Goal: Task Accomplishment & Management: Use online tool/utility

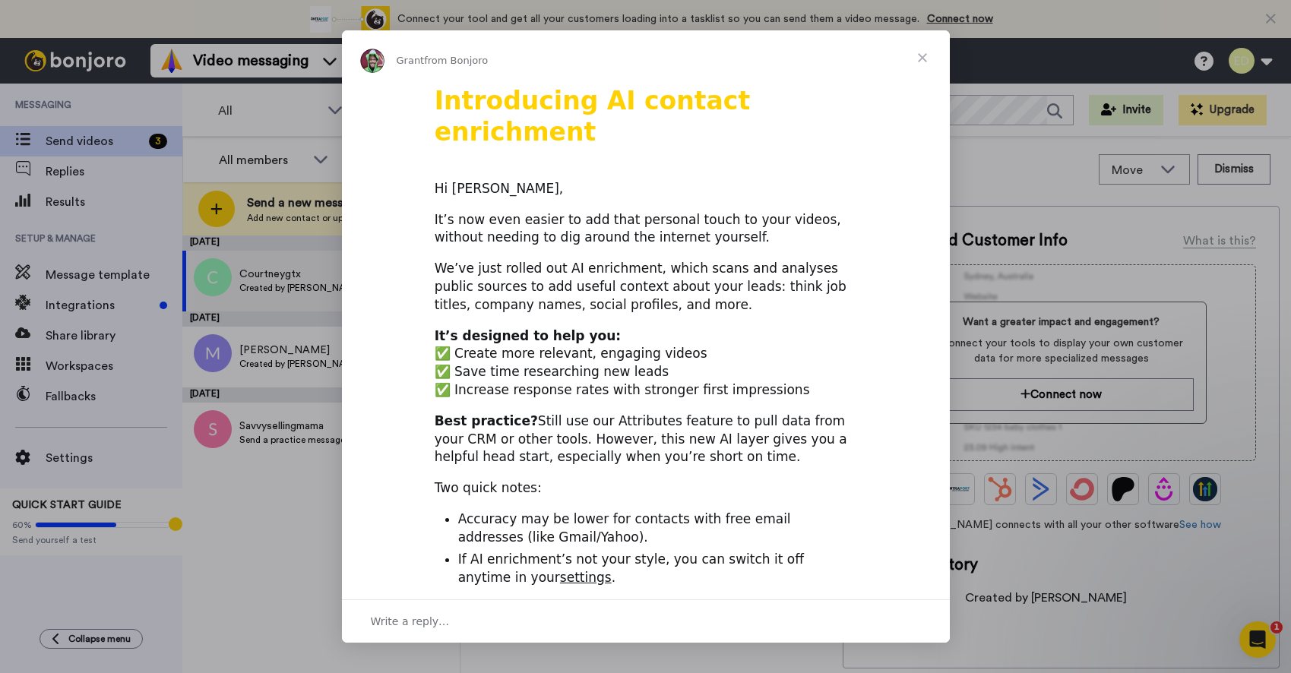
click at [921, 59] on span "Close" at bounding box center [922, 57] width 55 height 55
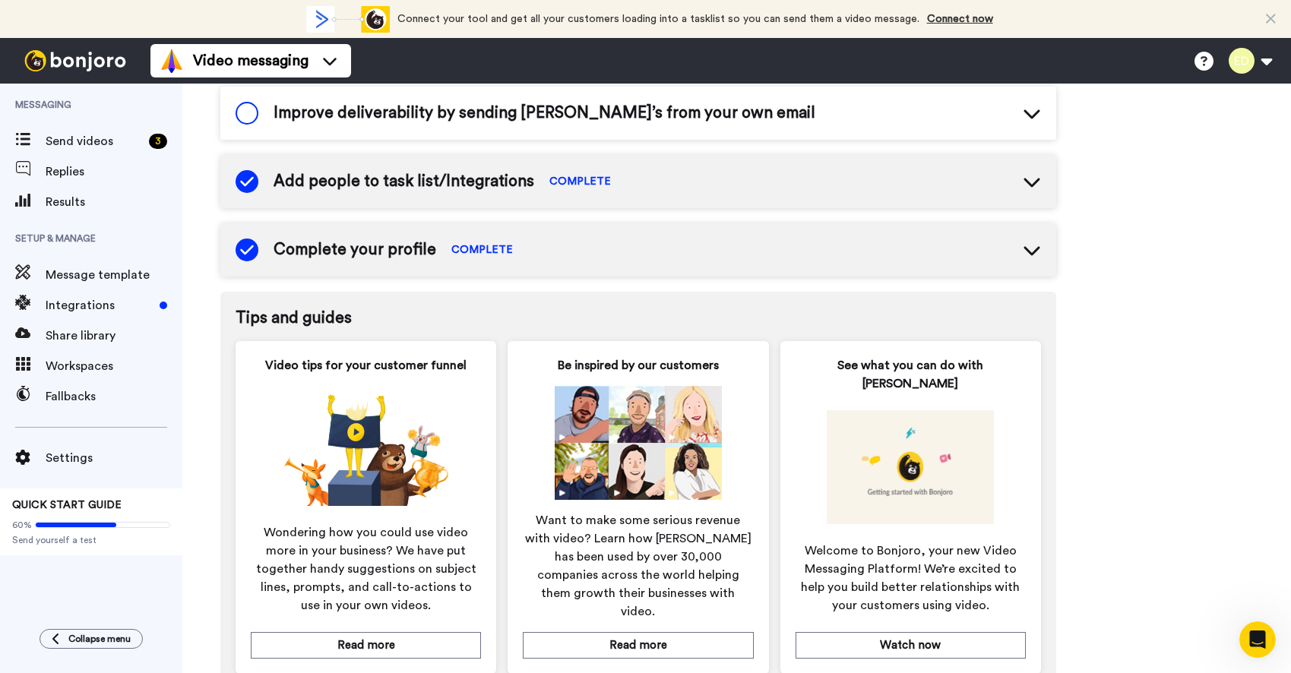
scroll to position [627, 0]
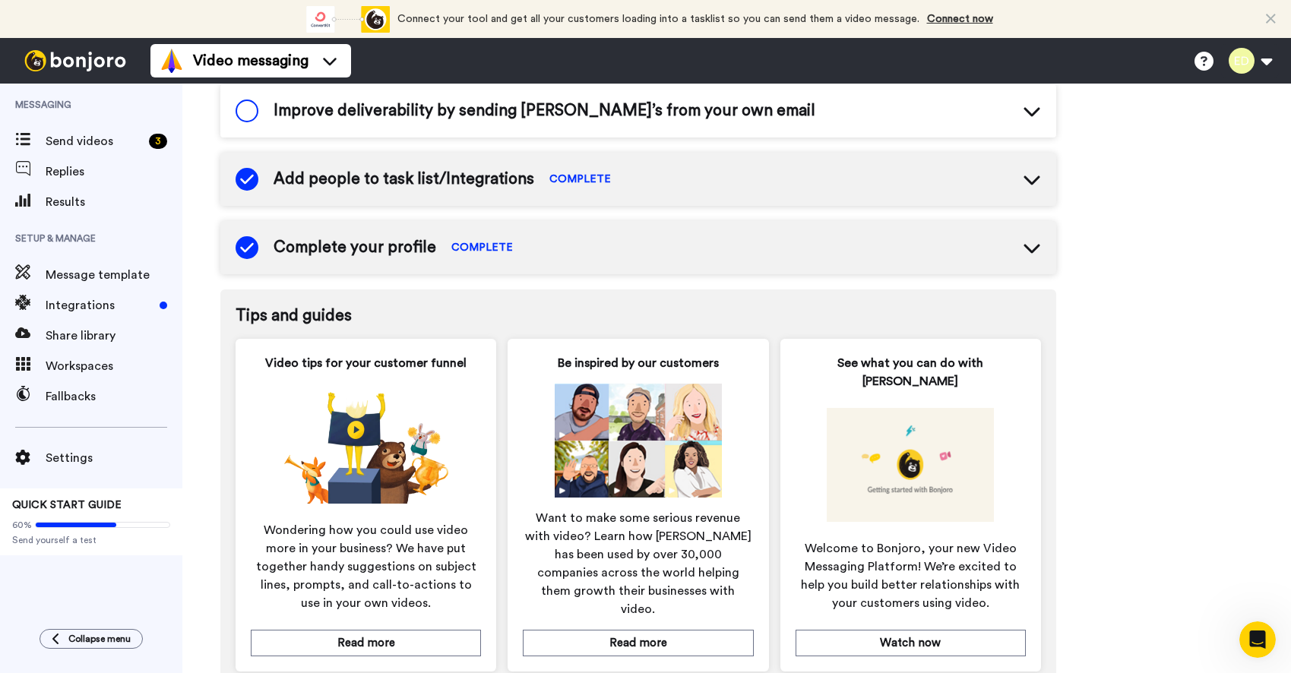
click at [1009, 119] on div "Improve deliverability by sending Bonjoro’s from your own email" at bounding box center [638, 110] width 836 height 53
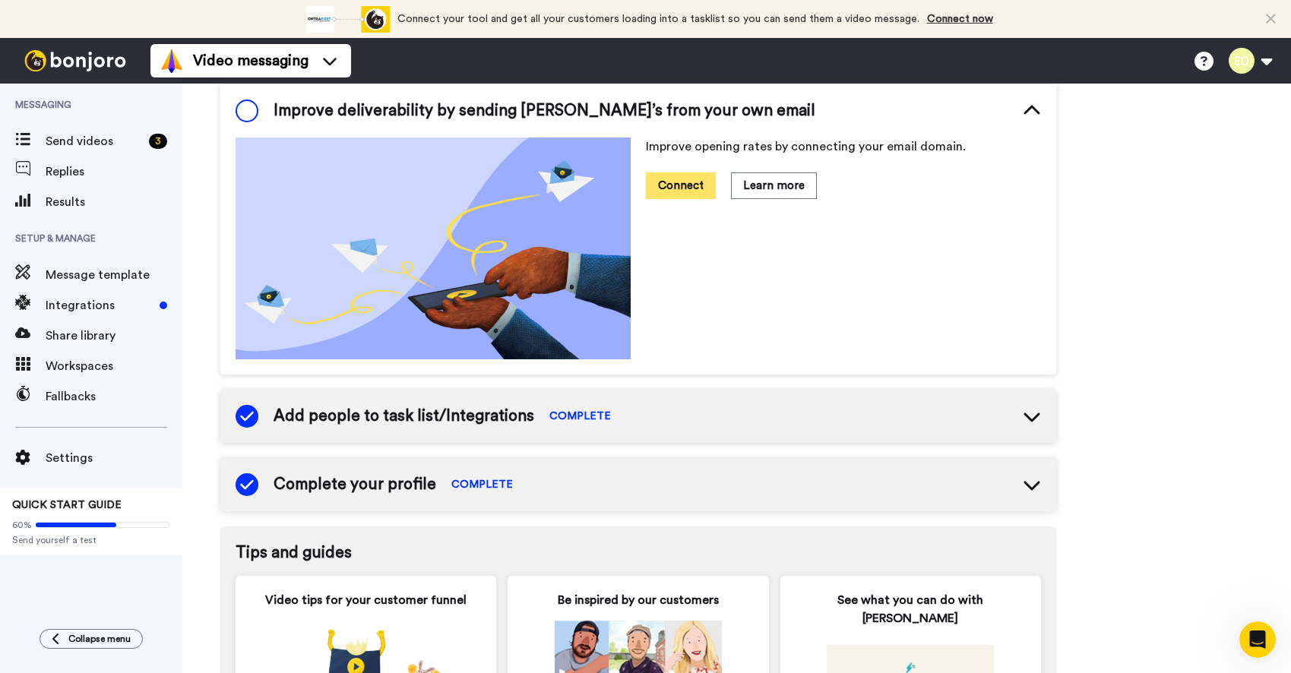
click at [697, 198] on button "Connect" at bounding box center [681, 185] width 70 height 27
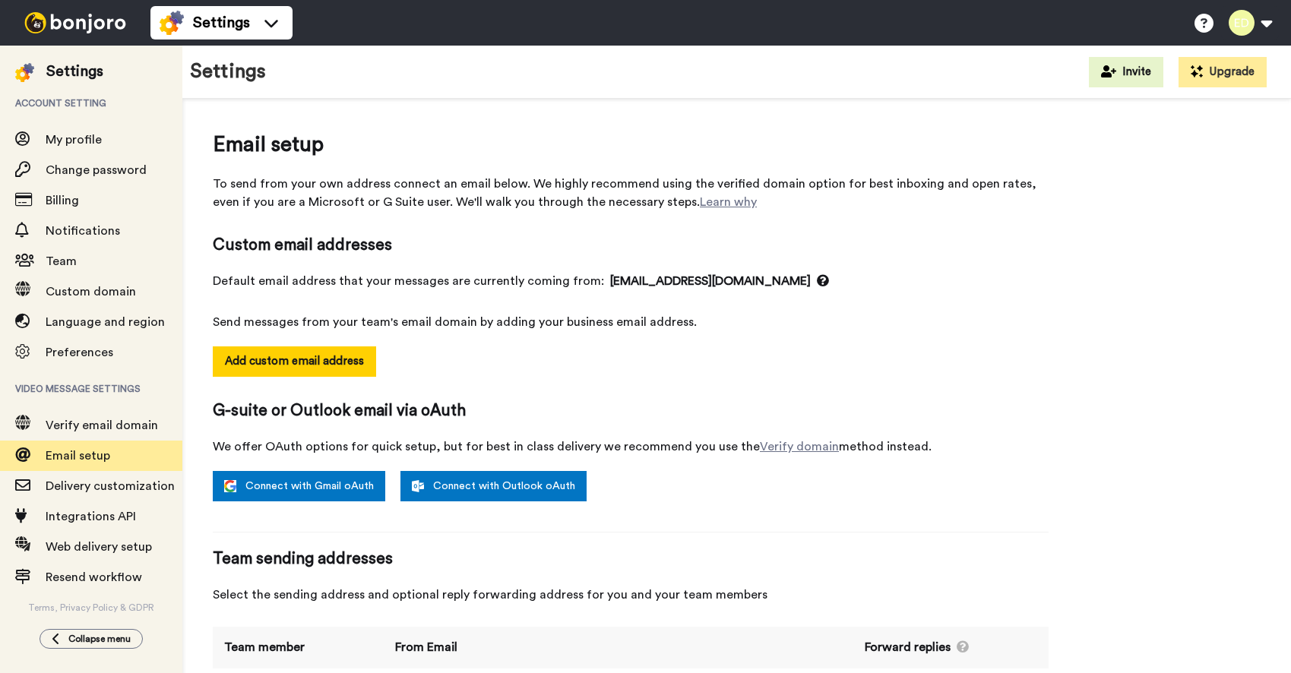
click at [324, 363] on button "Add custom email address" at bounding box center [294, 361] width 163 height 30
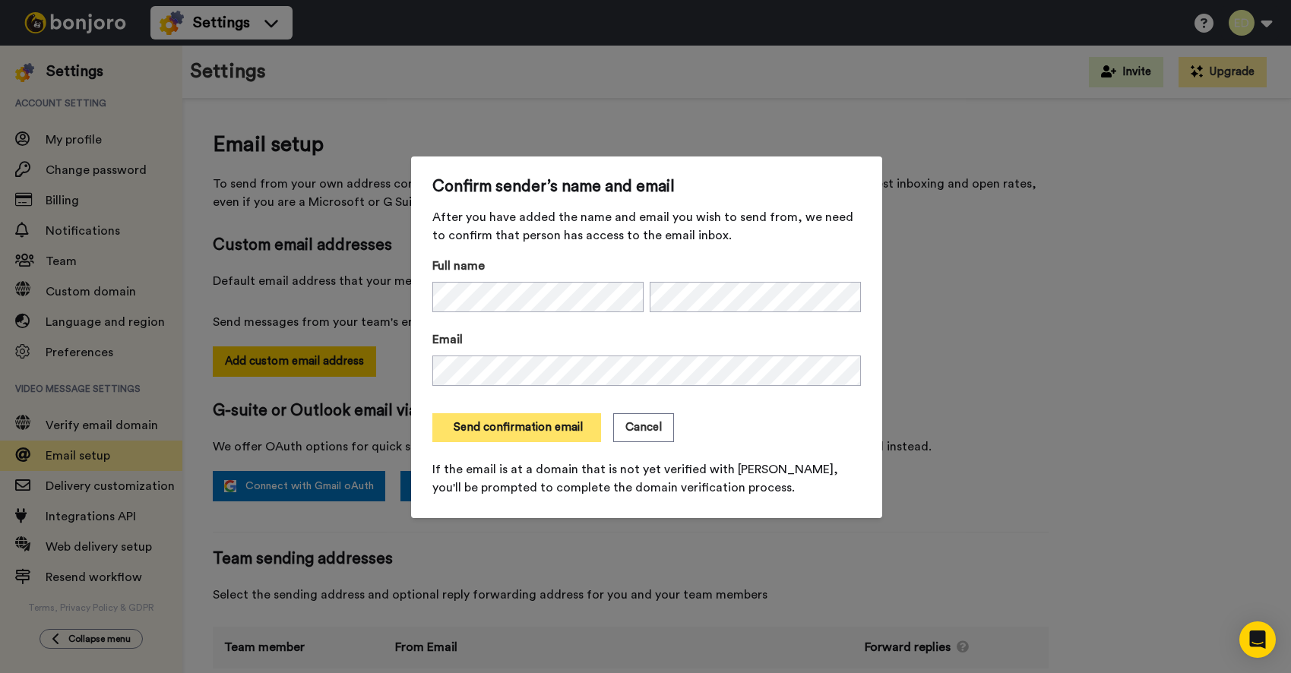
click at [534, 435] on button "Send confirmation email" at bounding box center [516, 427] width 169 height 29
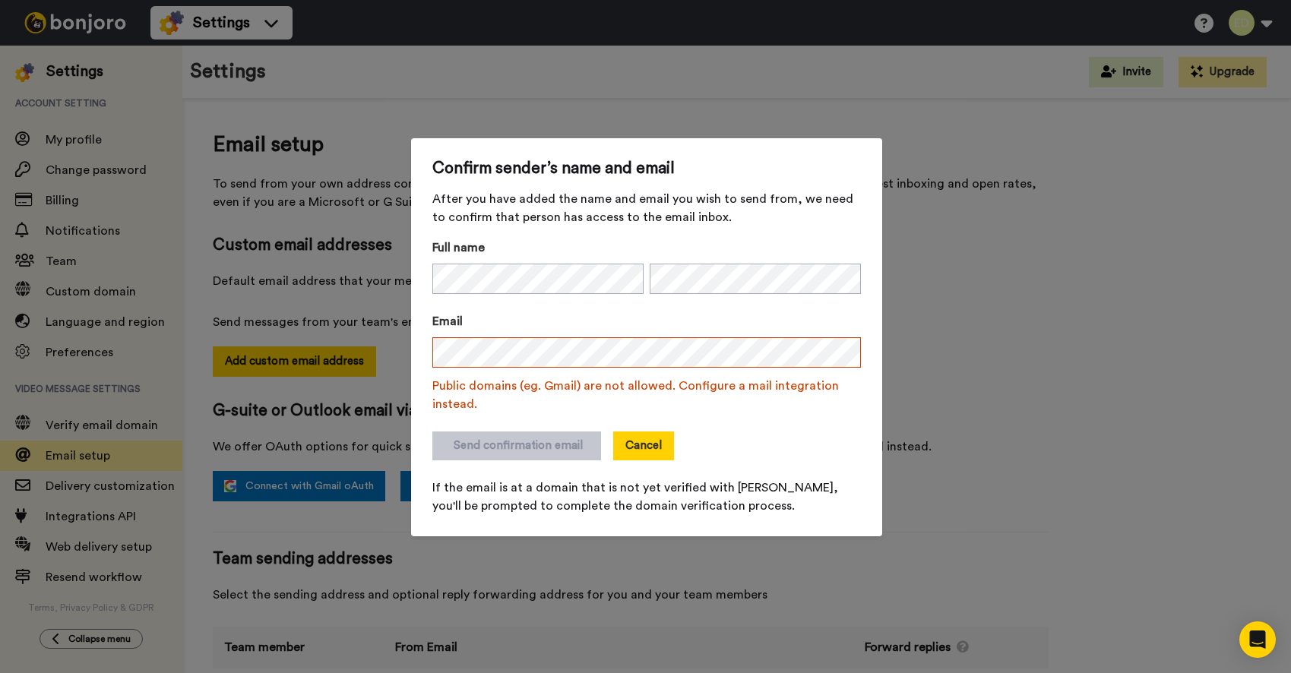
click at [640, 458] on button "Cancel" at bounding box center [643, 446] width 61 height 29
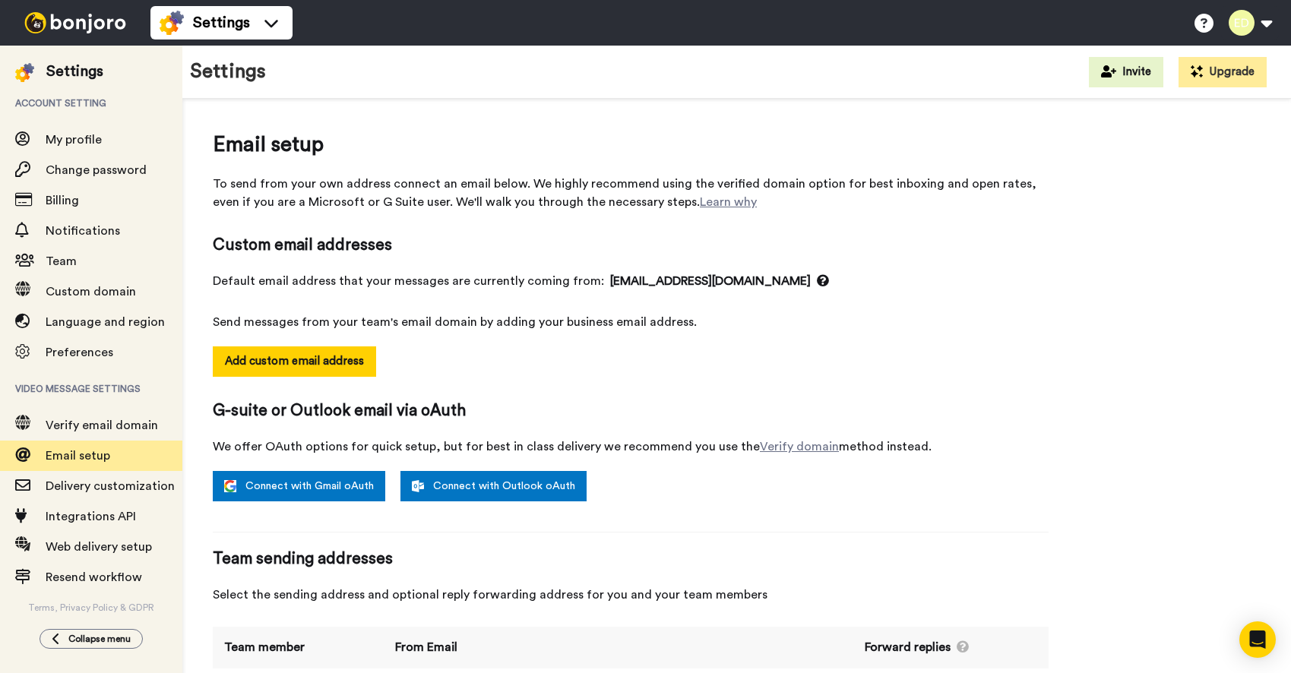
click at [960, 506] on div "Email setup To send from your own address connect an email below. We highly rec…" at bounding box center [631, 427] width 836 height 597
click at [1263, 27] on button at bounding box center [1250, 22] width 58 height 33
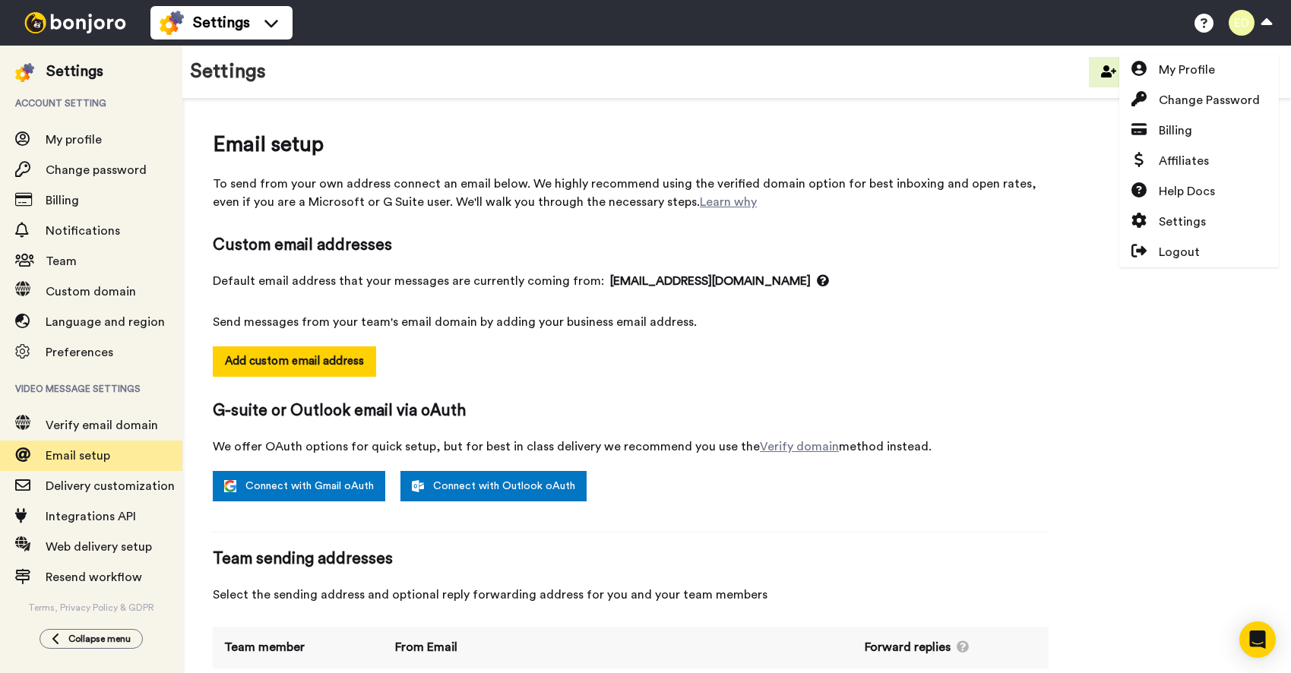
click at [1200, 337] on div "Email setup To send from your own address connect an email below. We highly rec…" at bounding box center [737, 427] width 1048 height 597
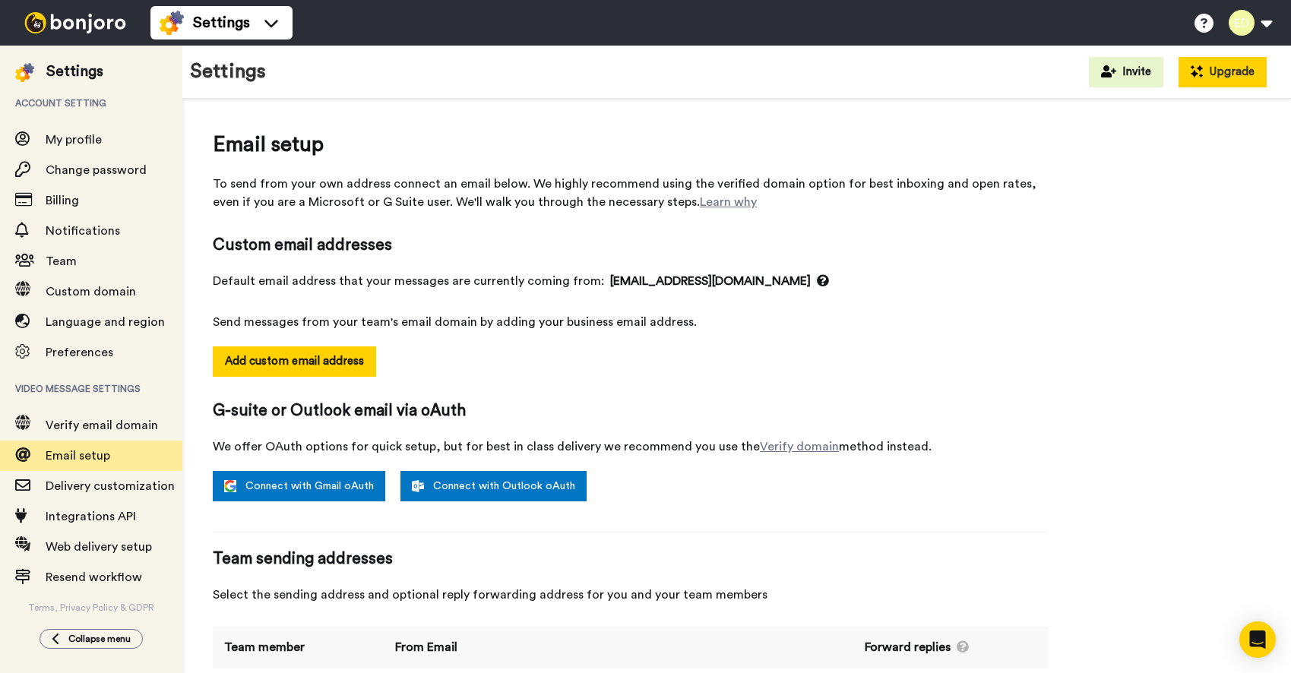
click at [1219, 82] on button "Upgrade" at bounding box center [1222, 72] width 88 height 30
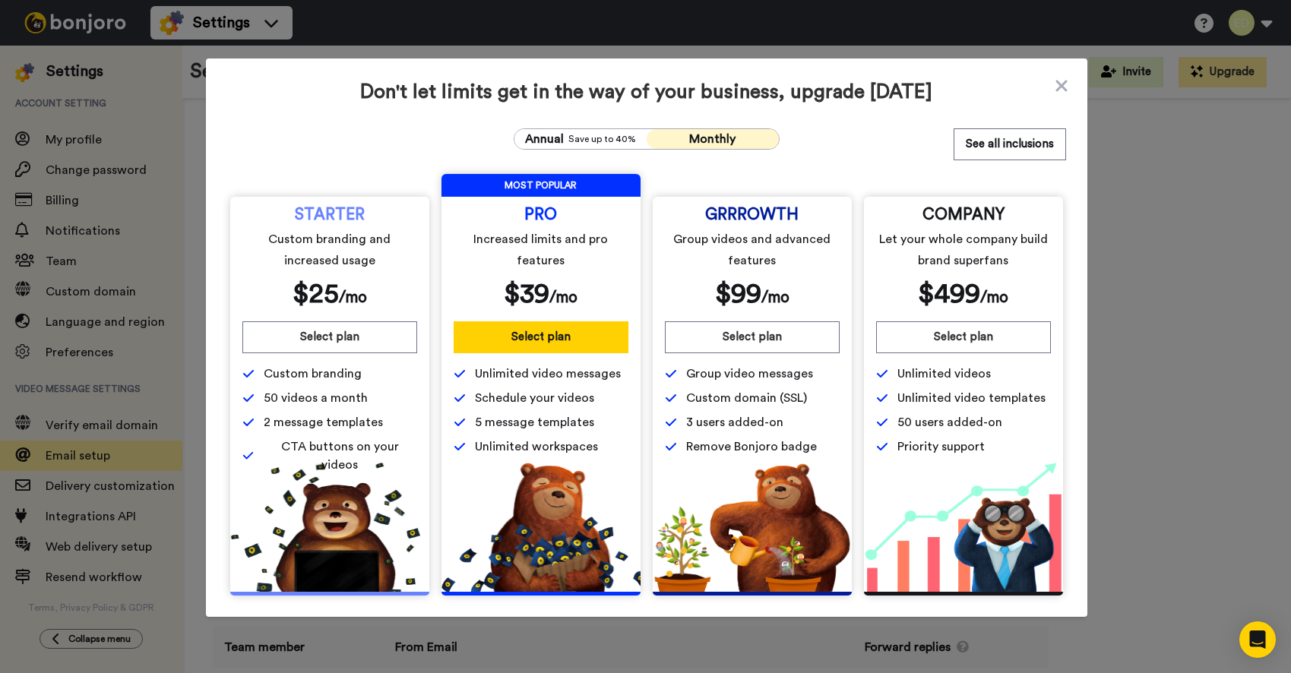
click at [726, 143] on span "Monthly" at bounding box center [712, 139] width 46 height 12
click at [596, 143] on span "Save up to 40%" at bounding box center [602, 139] width 68 height 12
click at [724, 141] on span "Monthly" at bounding box center [712, 139] width 46 height 12
click at [1057, 85] on icon at bounding box center [1061, 86] width 15 height 18
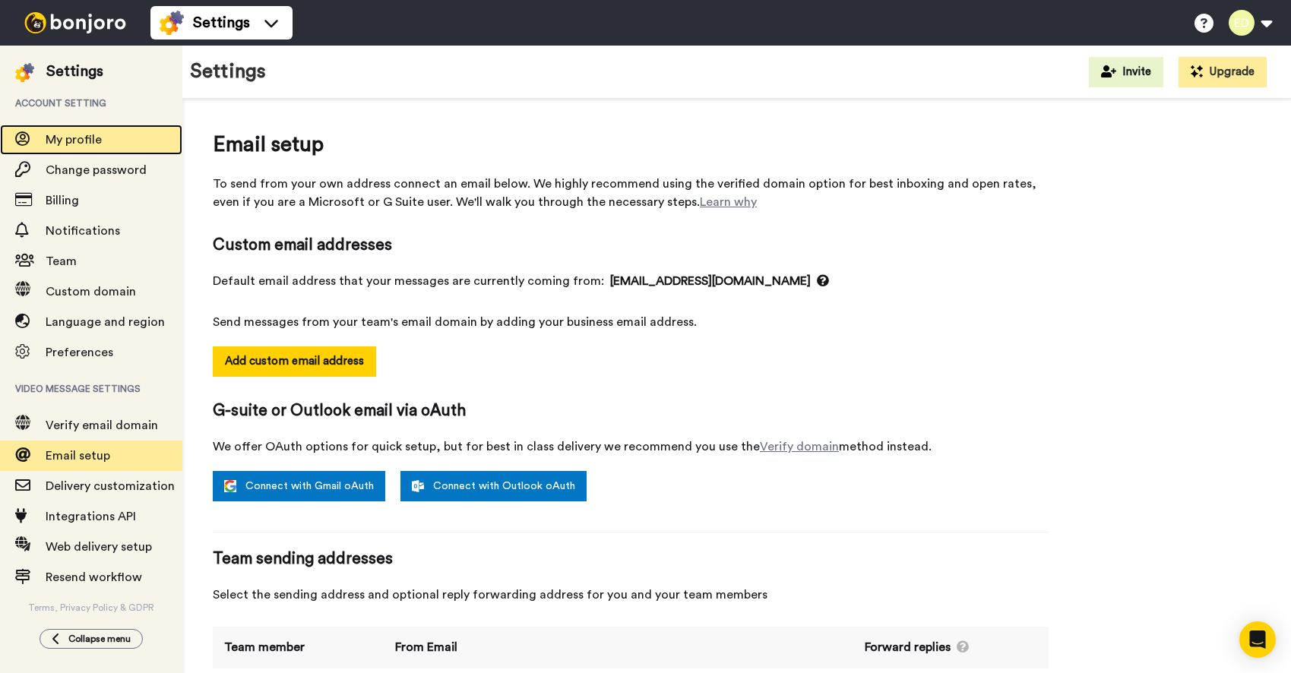
click at [84, 138] on span "My profile" at bounding box center [74, 140] width 56 height 12
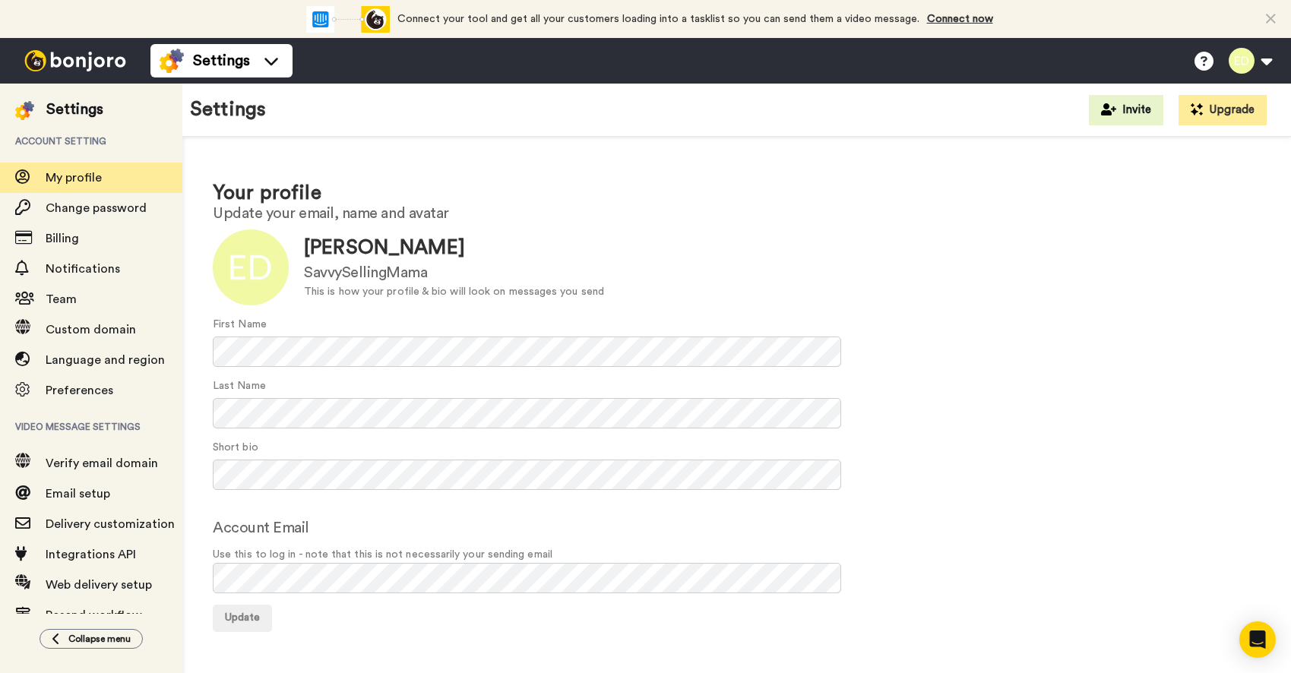
drag, startPoint x: 70, startPoint y: 40, endPoint x: 71, endPoint y: 52, distance: 12.9
click at [70, 41] on div at bounding box center [75, 61] width 150 height 46
click at [71, 52] on img at bounding box center [75, 60] width 114 height 21
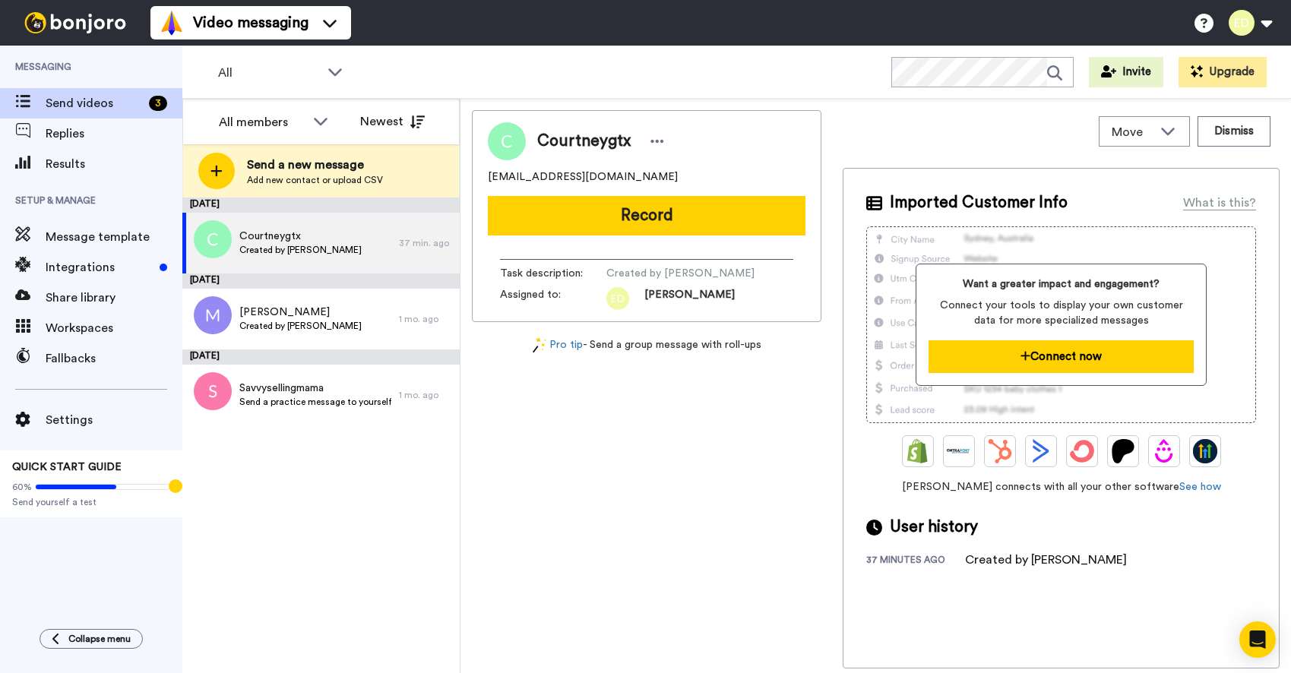
click at [1074, 359] on button "Connect now" at bounding box center [1060, 356] width 265 height 33
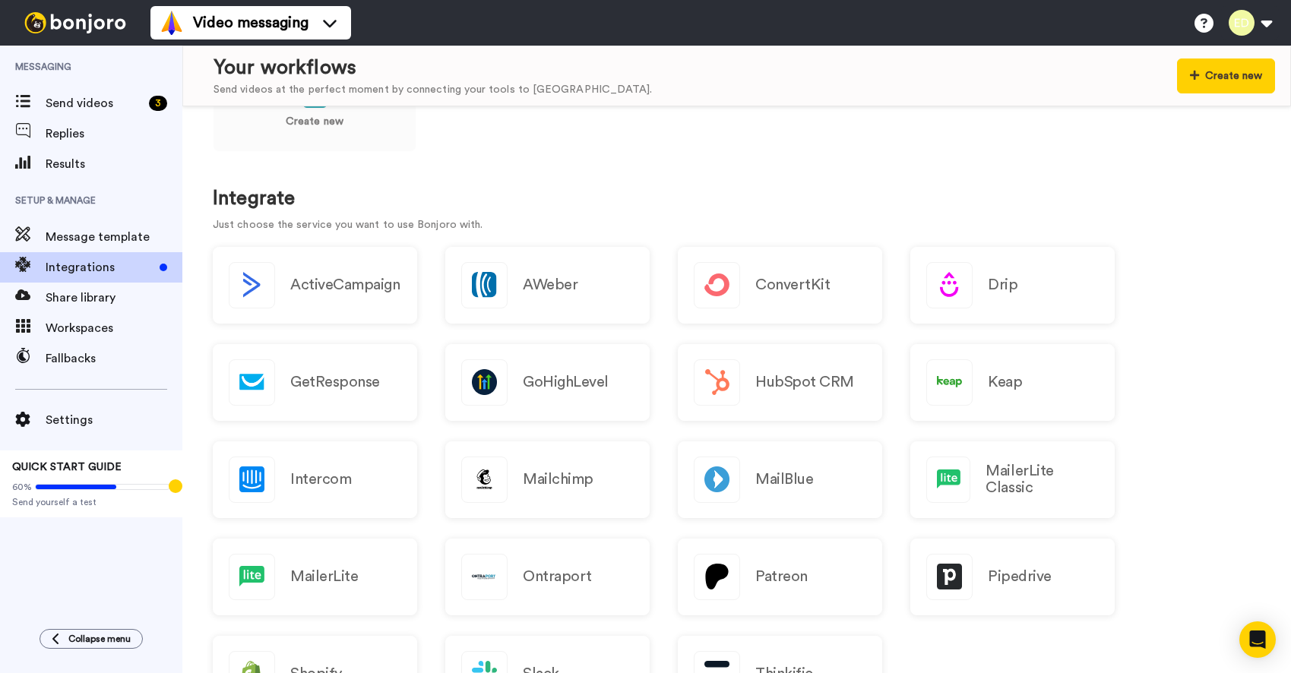
scroll to position [77, 0]
click at [1003, 492] on h2 "MailerLite Classic" at bounding box center [1041, 478] width 113 height 33
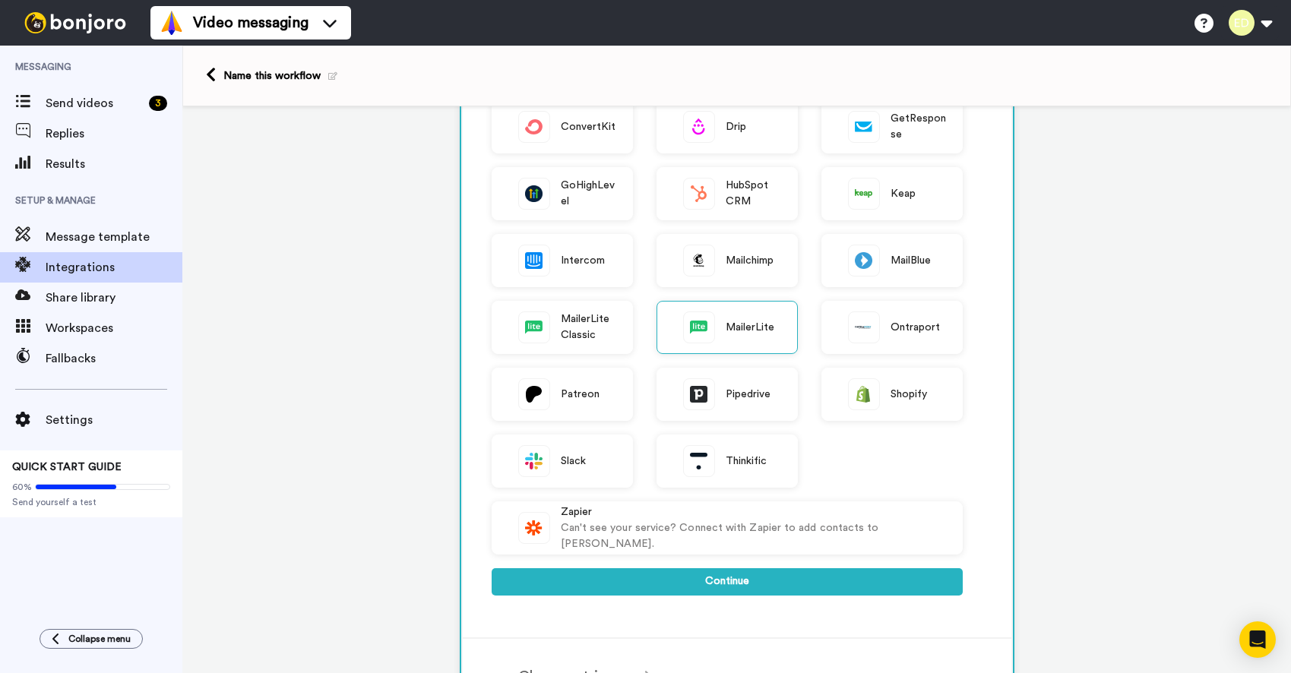
scroll to position [227, 0]
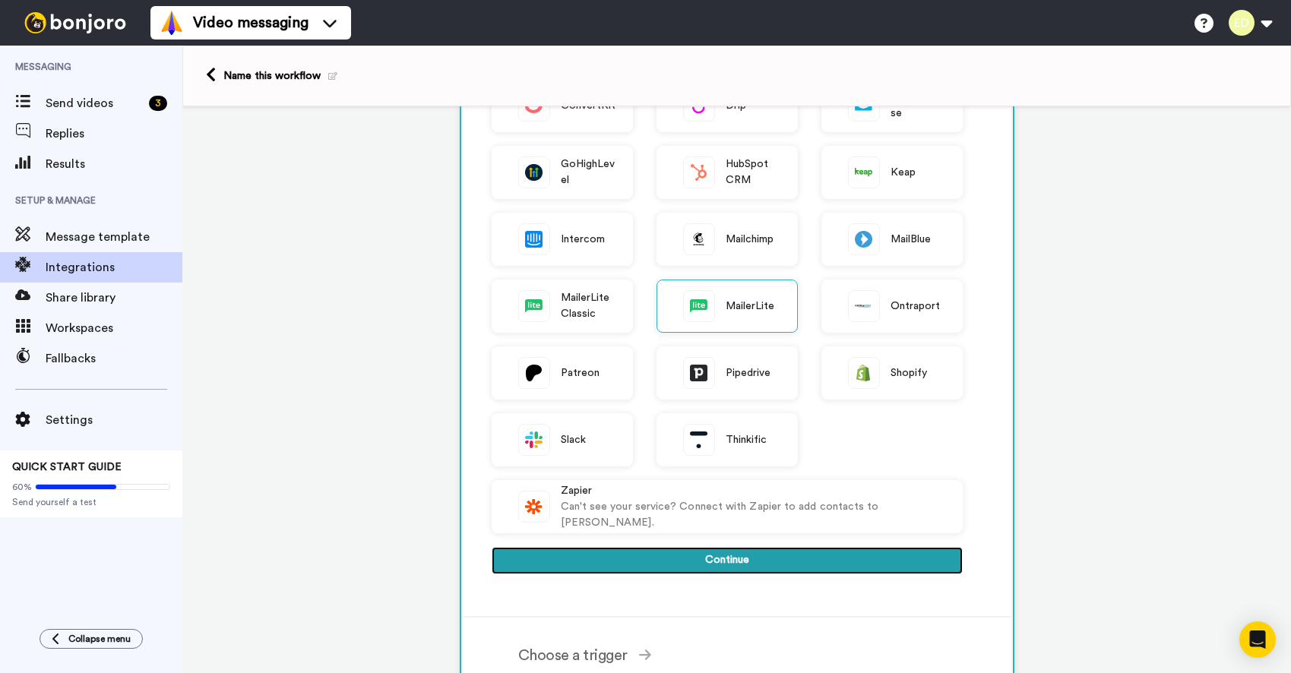
click at [742, 570] on button "Continue" at bounding box center [727, 560] width 471 height 27
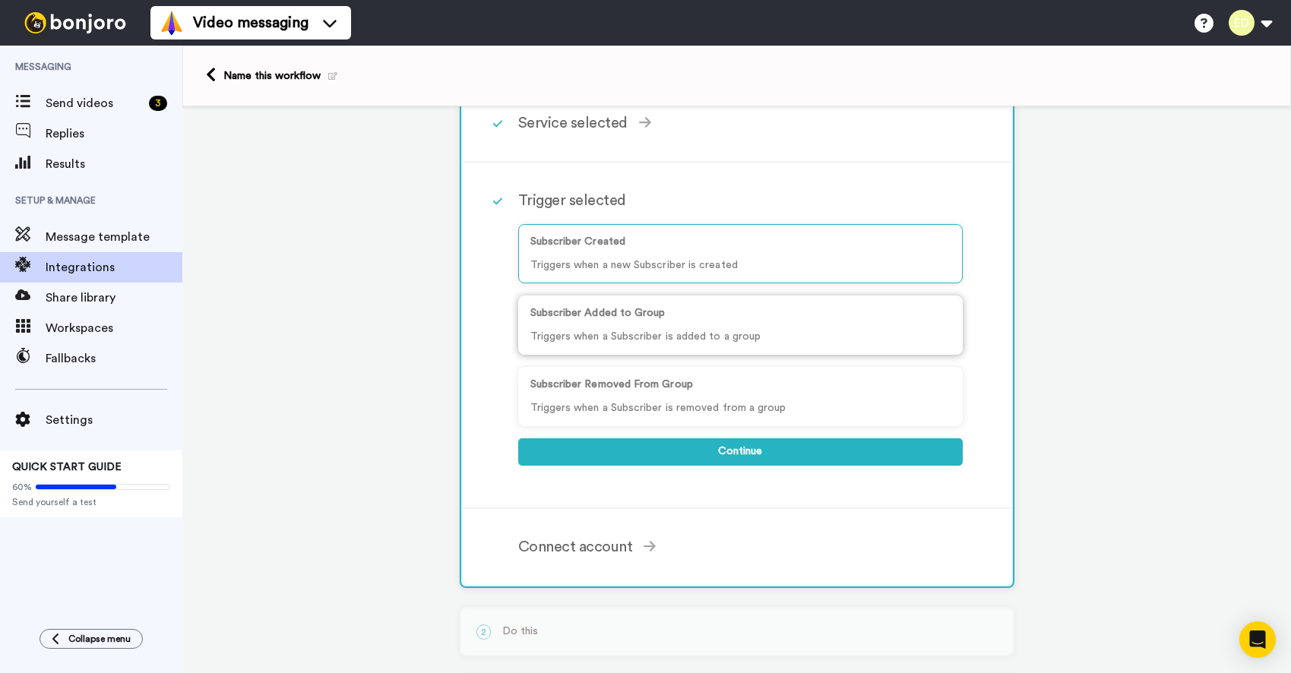
scroll to position [0, 0]
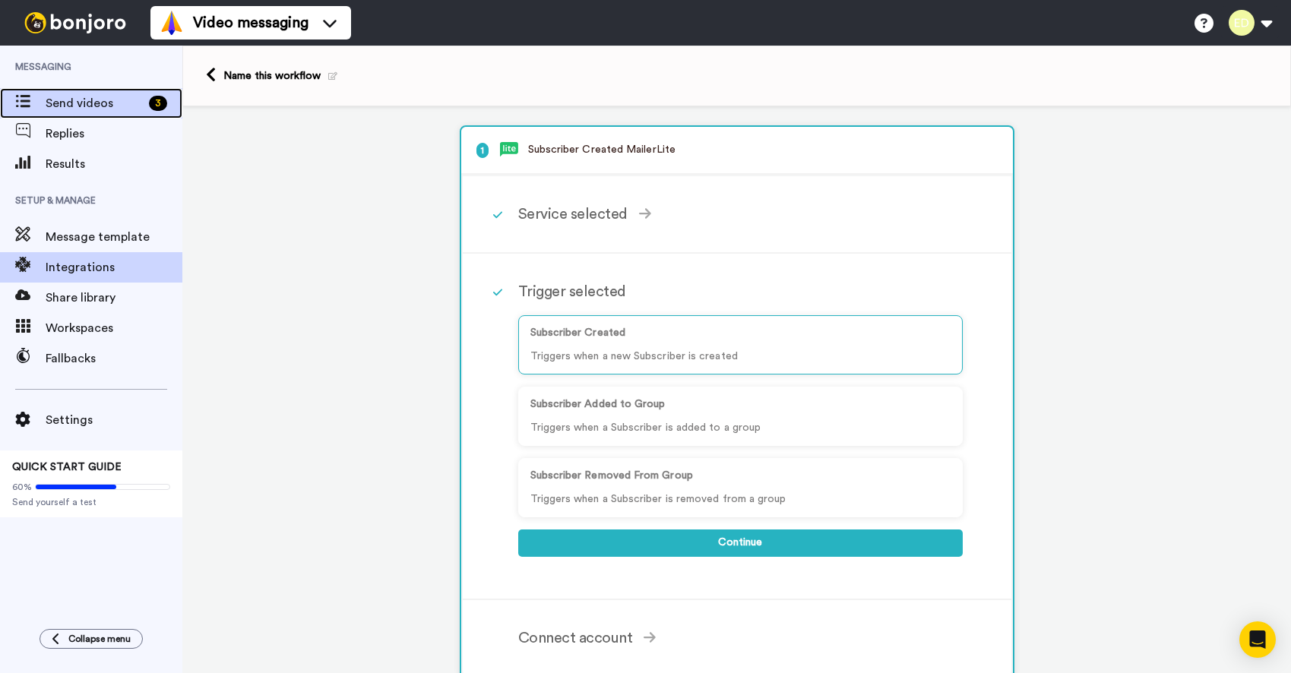
click at [110, 104] on span "Send videos" at bounding box center [94, 103] width 97 height 18
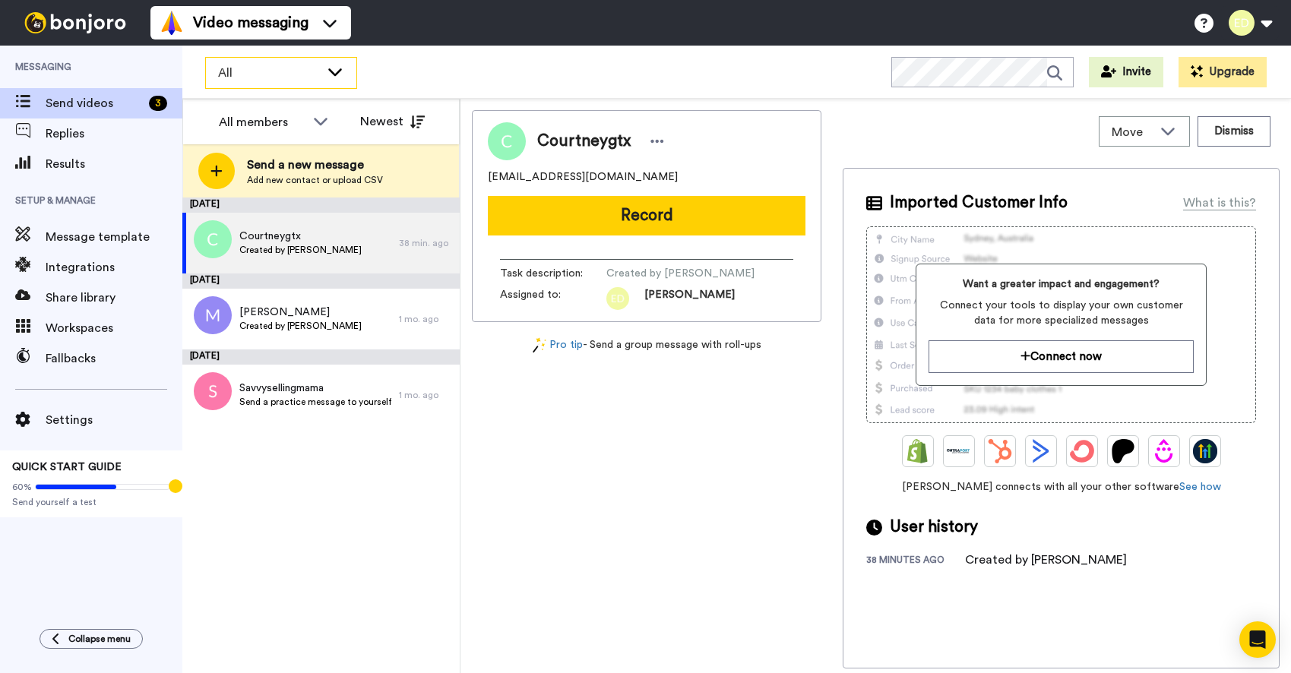
click at [331, 84] on div "All" at bounding box center [281, 73] width 150 height 30
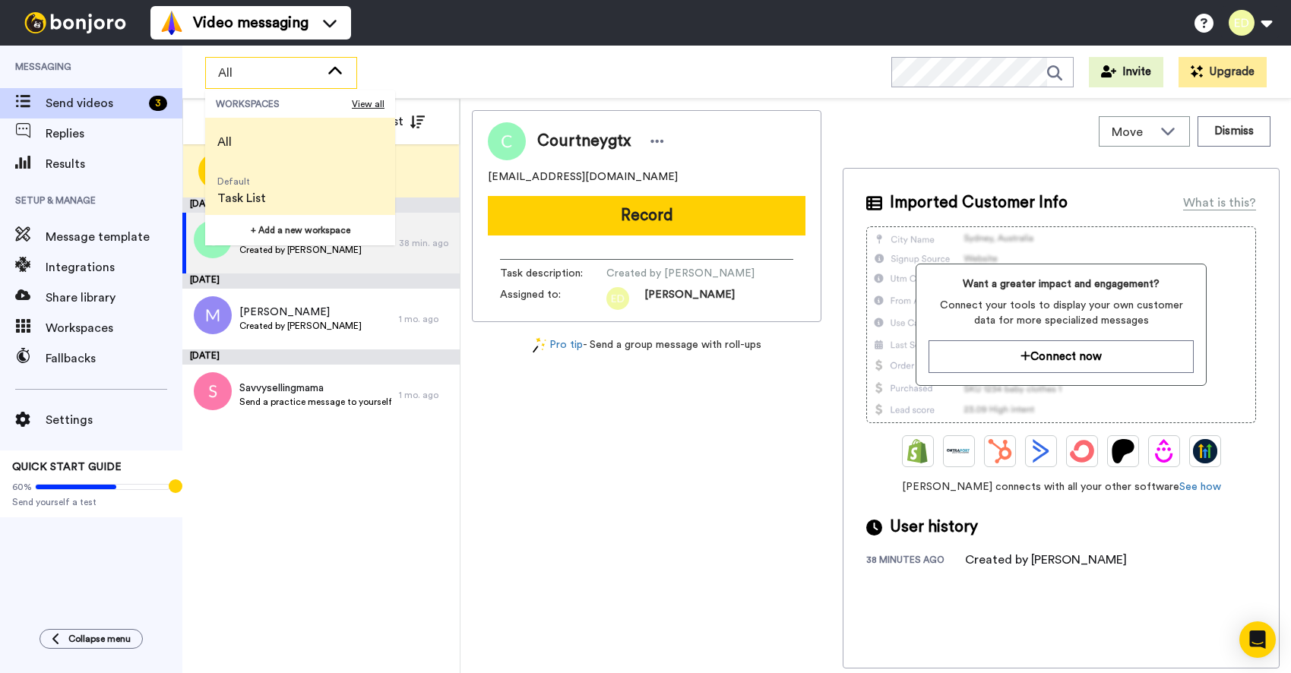
click at [301, 201] on li "Default Task List" at bounding box center [300, 190] width 190 height 49
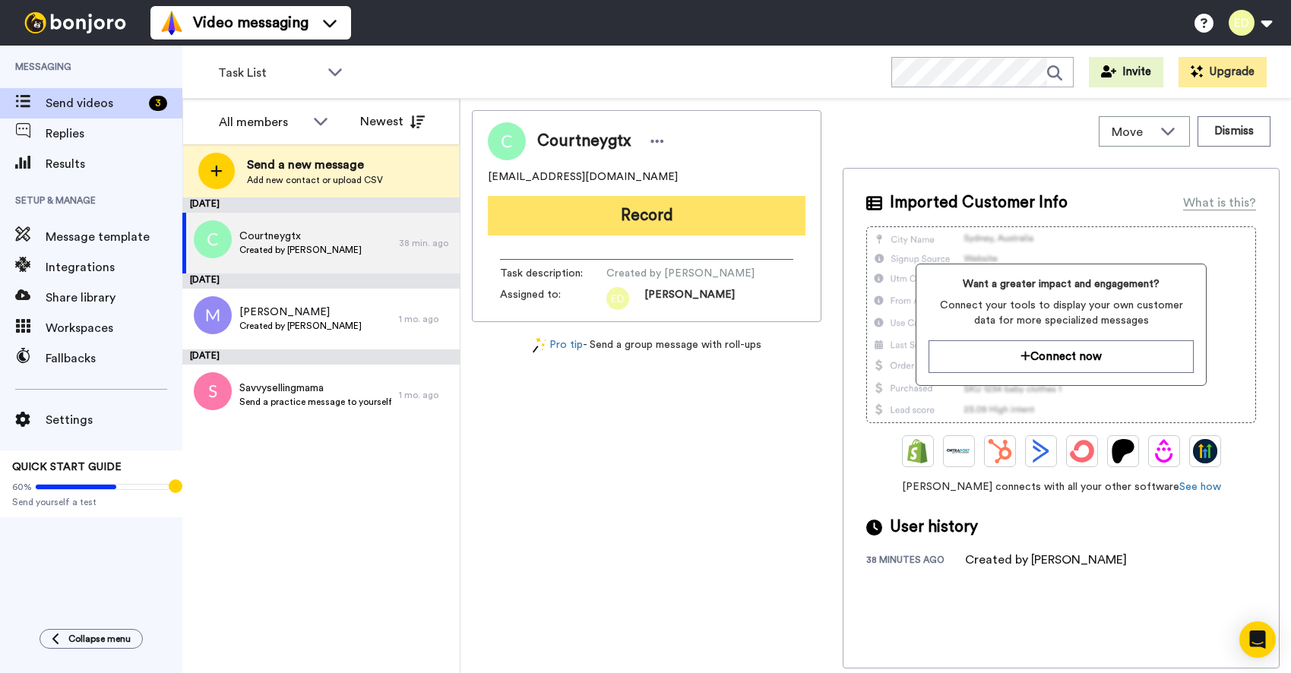
click at [666, 209] on button "Record" at bounding box center [647, 216] width 318 height 40
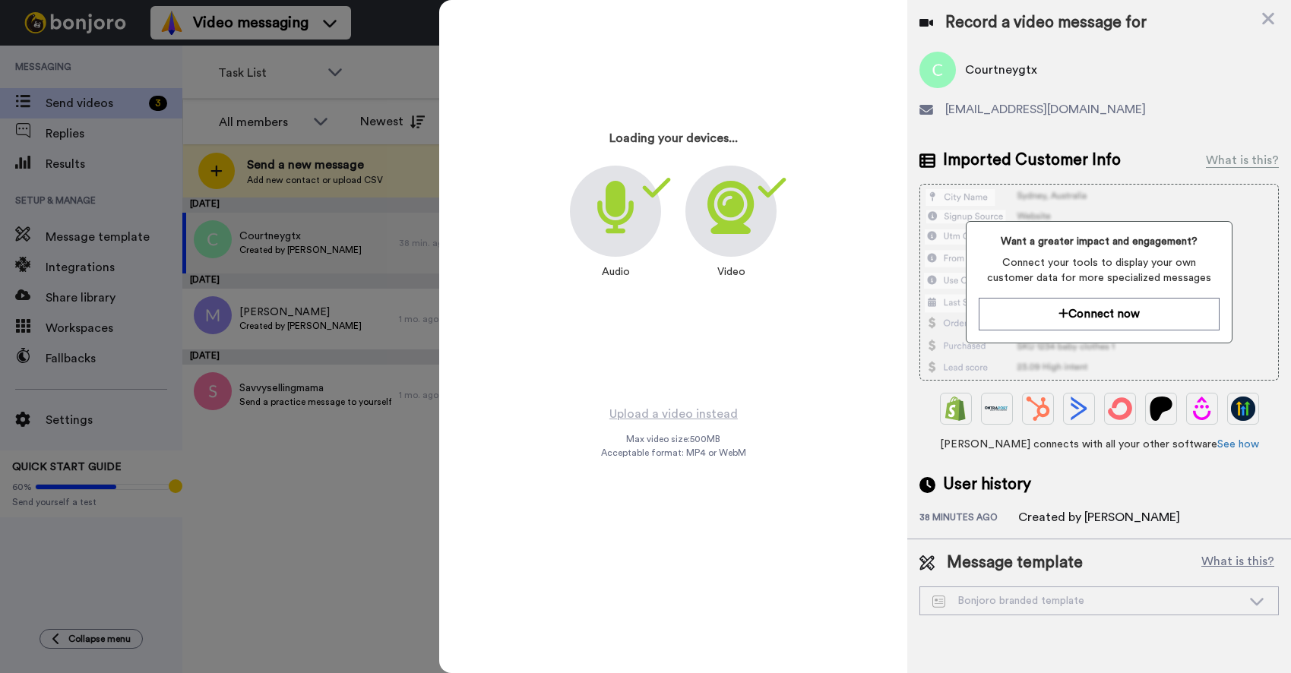
click at [616, 201] on icon at bounding box center [615, 207] width 36 height 53
click at [741, 202] on icon at bounding box center [730, 207] width 46 height 53
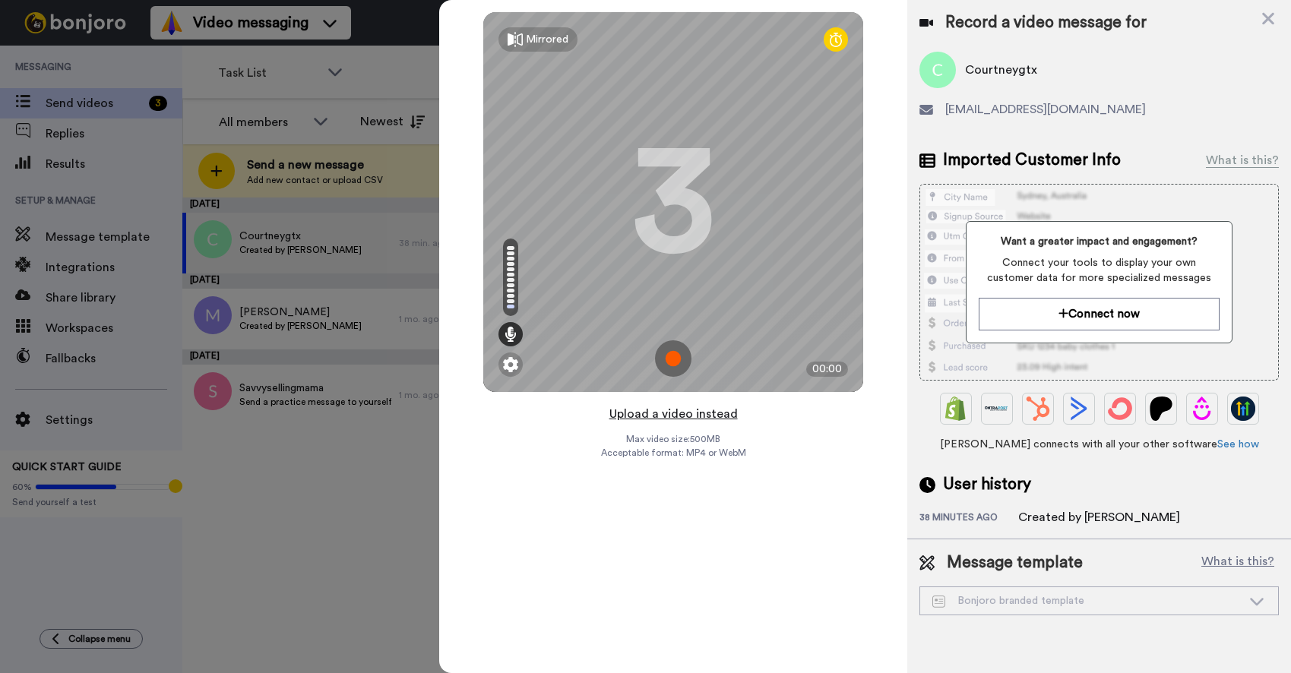
click at [691, 412] on button "Upload a video instead" at bounding box center [674, 414] width 138 height 20
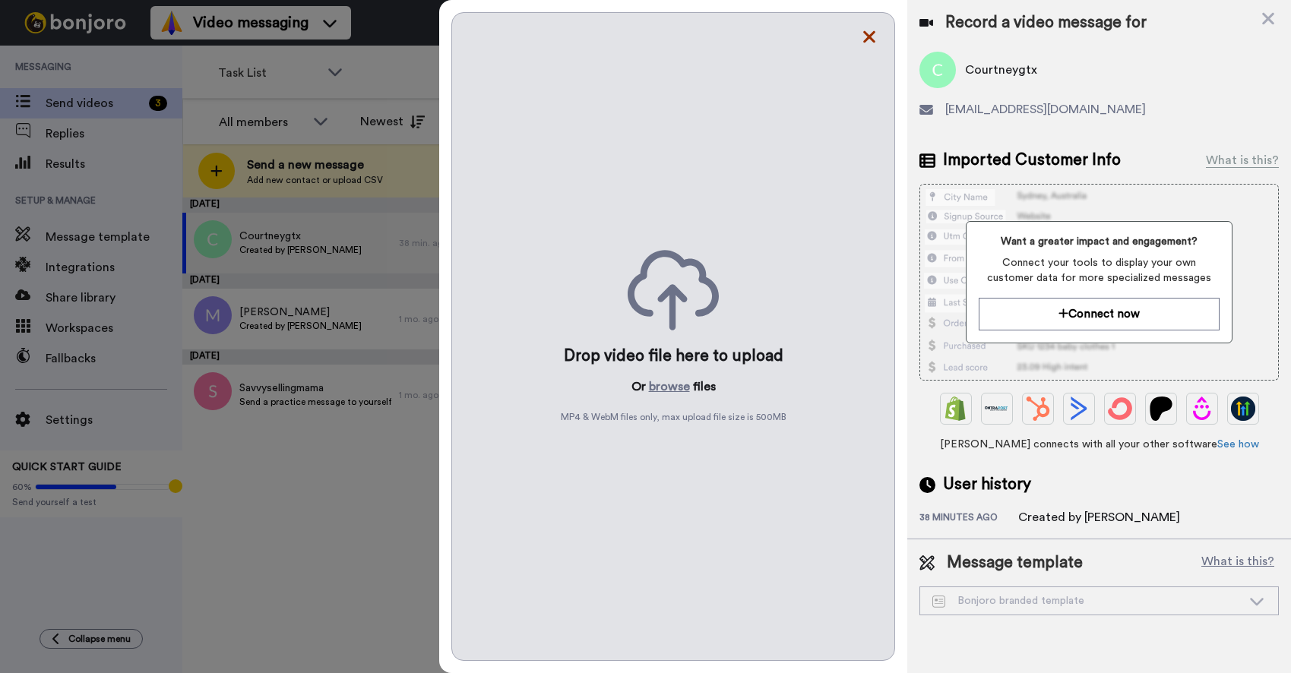
click at [866, 40] on icon at bounding box center [870, 37] width 12 height 12
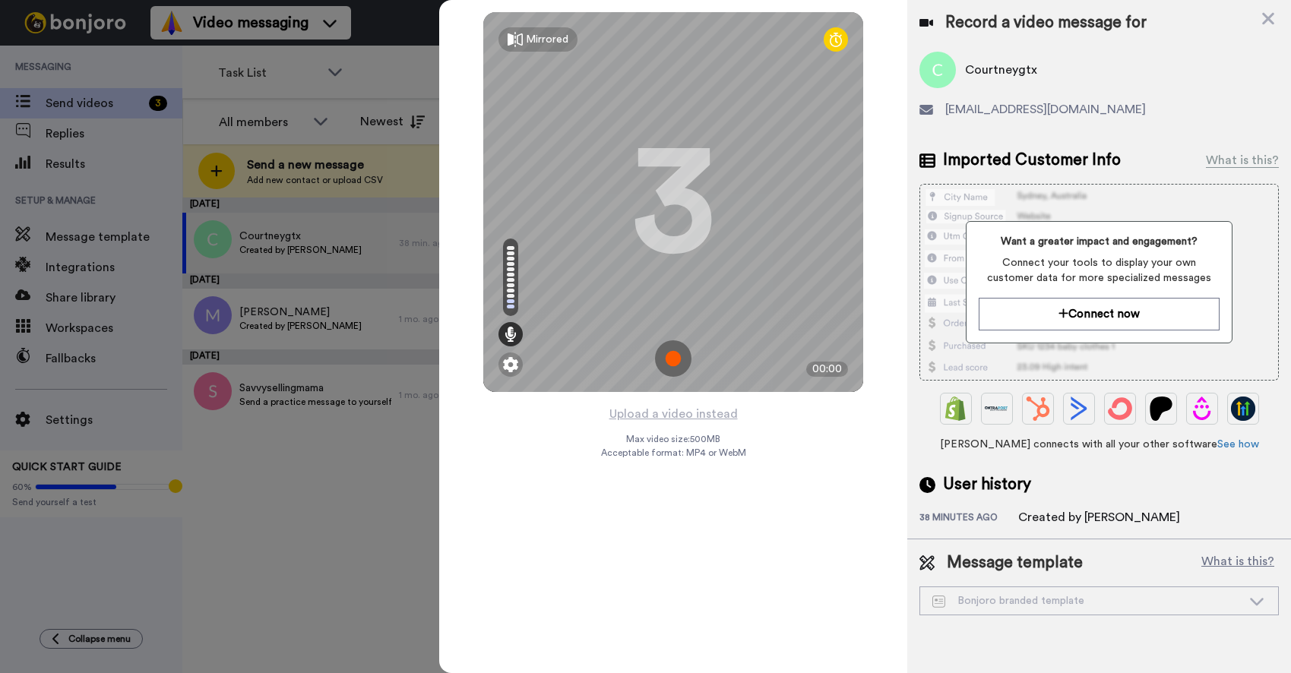
click at [1215, 591] on div "Bonjoro branded template" at bounding box center [1099, 600] width 358 height 27
click at [1257, 602] on icon at bounding box center [1257, 603] width 14 height 8
click at [1251, 564] on button "What is this?" at bounding box center [1238, 563] width 82 height 23
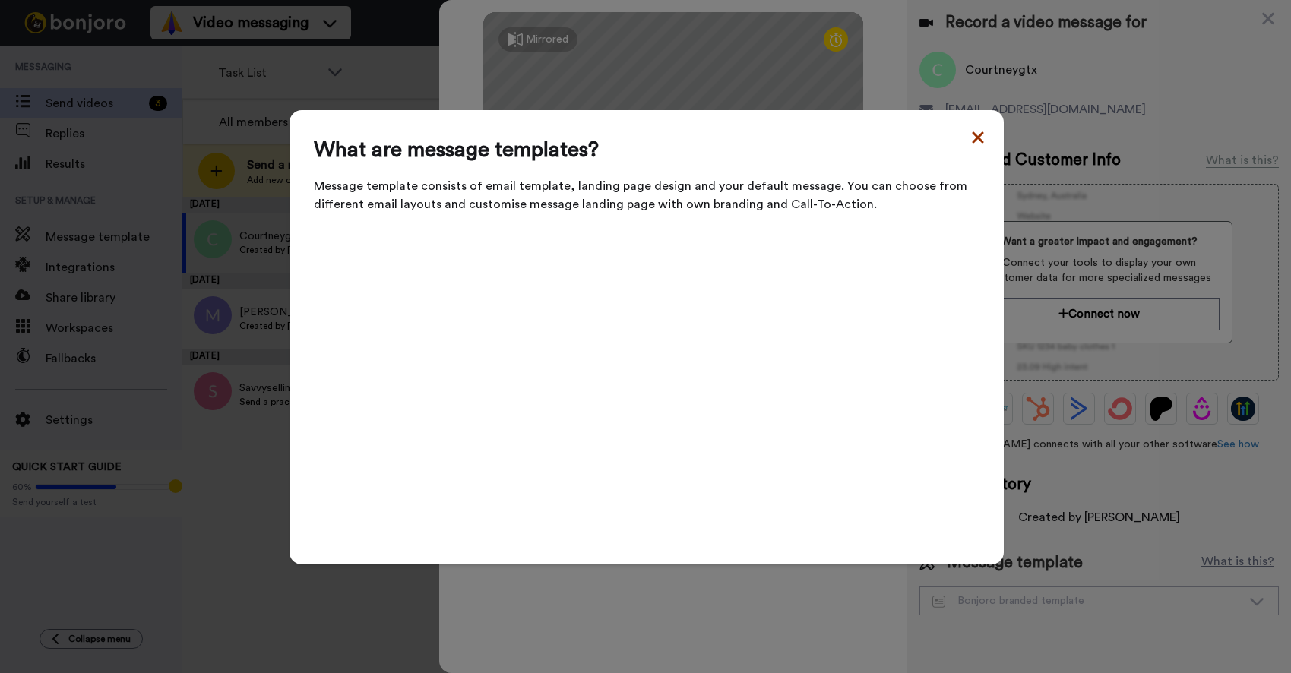
click at [985, 147] on icon at bounding box center [977, 137] width 15 height 18
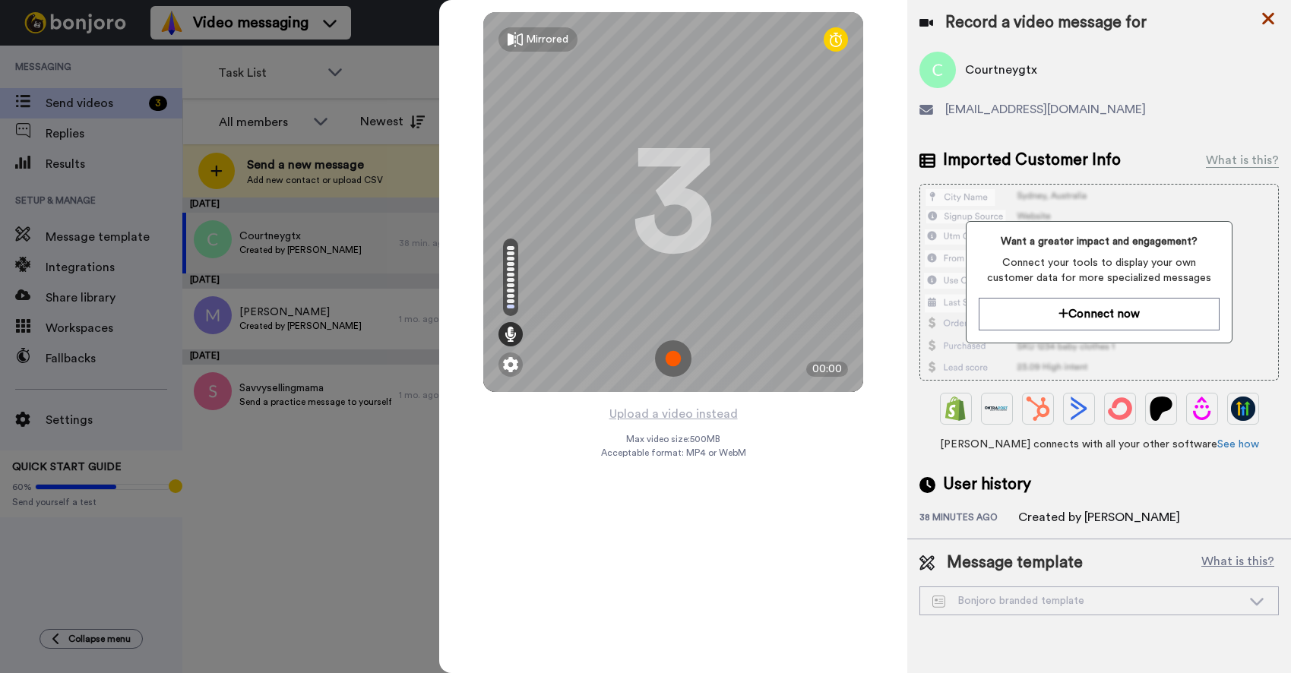
click at [1270, 24] on icon at bounding box center [1267, 18] width 15 height 19
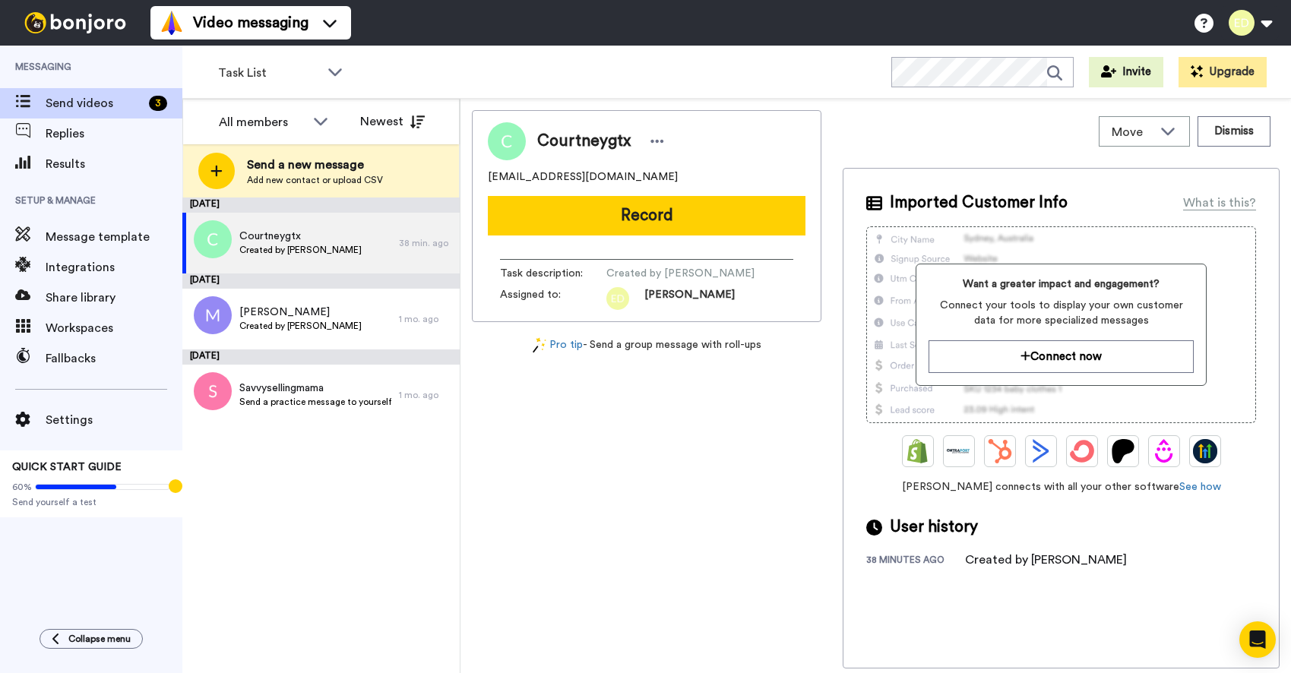
click at [552, 514] on div "Courtneygtx [EMAIL_ADDRESS][DOMAIN_NAME] Record Task description : Created by […" at bounding box center [646, 389] width 349 height 558
